Goal: Information Seeking & Learning: Learn about a topic

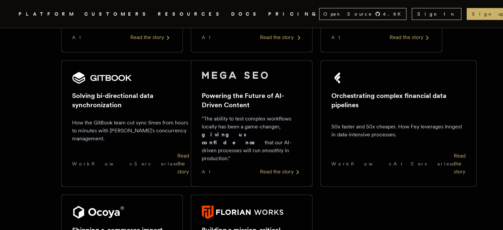
scroll to position [469, 0]
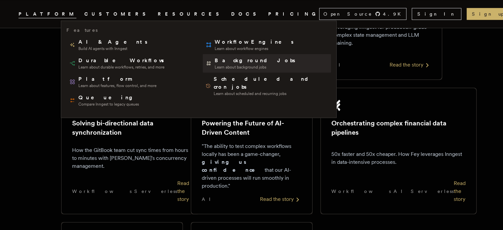
click at [219, 67] on span "Learn about background jobs" at bounding box center [256, 66] width 82 height 5
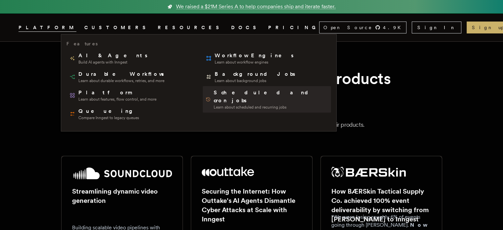
click at [214, 91] on span "Scheduled and cron jobs" at bounding box center [271, 97] width 115 height 16
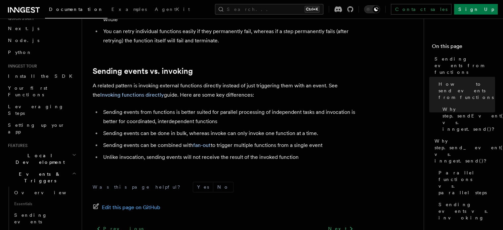
scroll to position [907, 0]
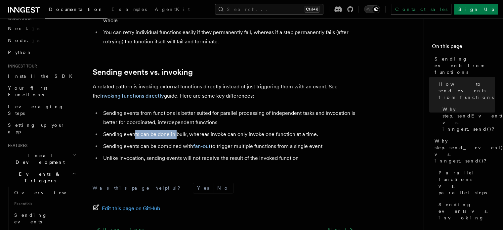
drag, startPoint x: 135, startPoint y: 126, endPoint x: 177, endPoint y: 121, distance: 42.7
click at [177, 130] on li "Sending events can be done in bulk, whereas invoke can only invoke one function…" at bounding box center [229, 134] width 256 height 9
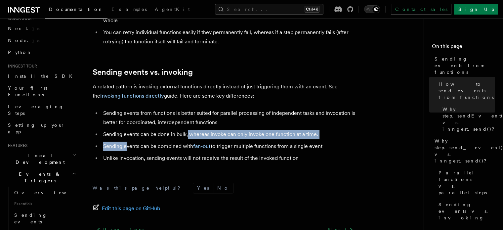
drag, startPoint x: 187, startPoint y: 123, endPoint x: 126, endPoint y: 132, distance: 61.4
click at [126, 132] on ul "Sending events from functions is better suited for parallel processing of indep…" at bounding box center [225, 135] width 264 height 54
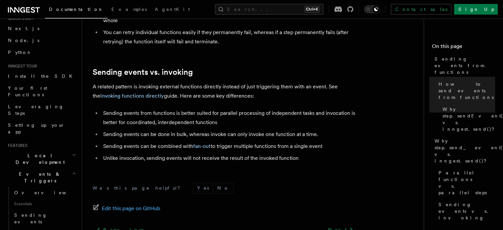
click at [174, 130] on li "Sending events can be done in bulk, whereas invoke can only invoke one function…" at bounding box center [229, 134] width 256 height 9
drag, startPoint x: 213, startPoint y: 126, endPoint x: 261, endPoint y: 123, distance: 48.0
click at [261, 130] on li "Sending events can be done in bulk, whereas invoke can only invoke one function…" at bounding box center [229, 134] width 256 height 9
drag, startPoint x: 278, startPoint y: 125, endPoint x: 319, endPoint y: 122, distance: 41.4
click at [319, 130] on li "Sending events can be done in bulk, whereas invoke can only invoke one function…" at bounding box center [229, 134] width 256 height 9
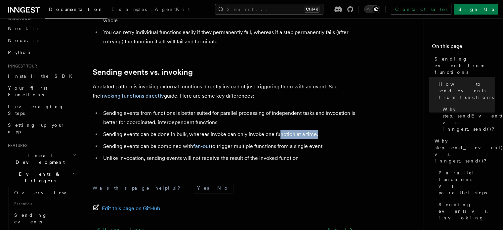
click at [319, 130] on li "Sending events can be done in bulk, whereas invoke can only invoke one function…" at bounding box center [229, 134] width 256 height 9
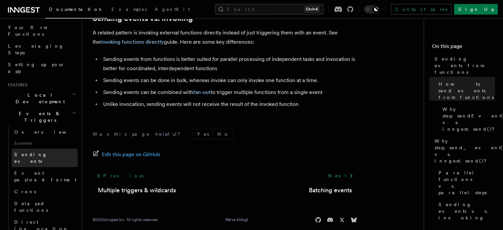
scroll to position [86, 0]
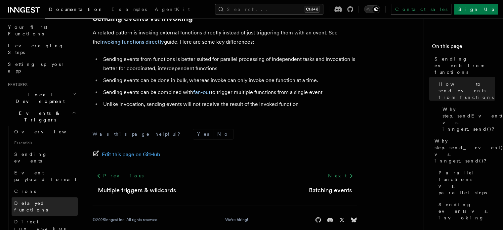
click at [46, 200] on span "Delayed functions" at bounding box center [31, 206] width 34 height 12
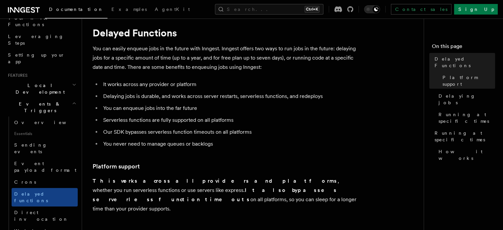
scroll to position [91, 0]
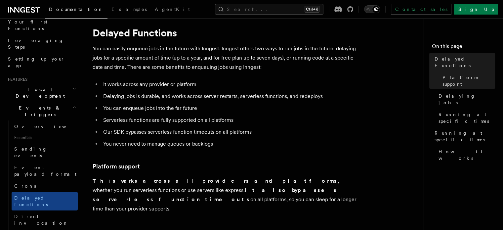
click at [47, 102] on h2 "Events & Triggers" at bounding box center [41, 111] width 72 height 19
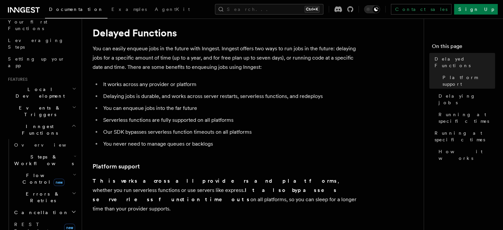
click at [60, 120] on h2 "Inngest Functions" at bounding box center [41, 129] width 72 height 19
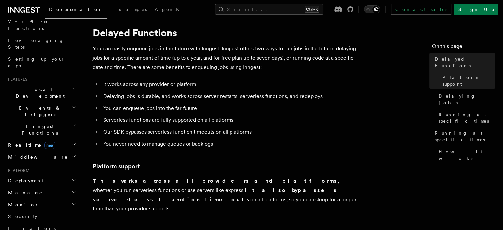
click at [57, 102] on h2 "Events & Triggers" at bounding box center [41, 111] width 72 height 19
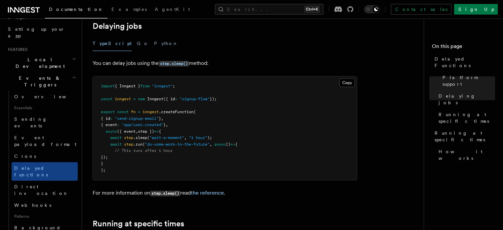
scroll to position [230, 0]
